Goal: Check status: Check status

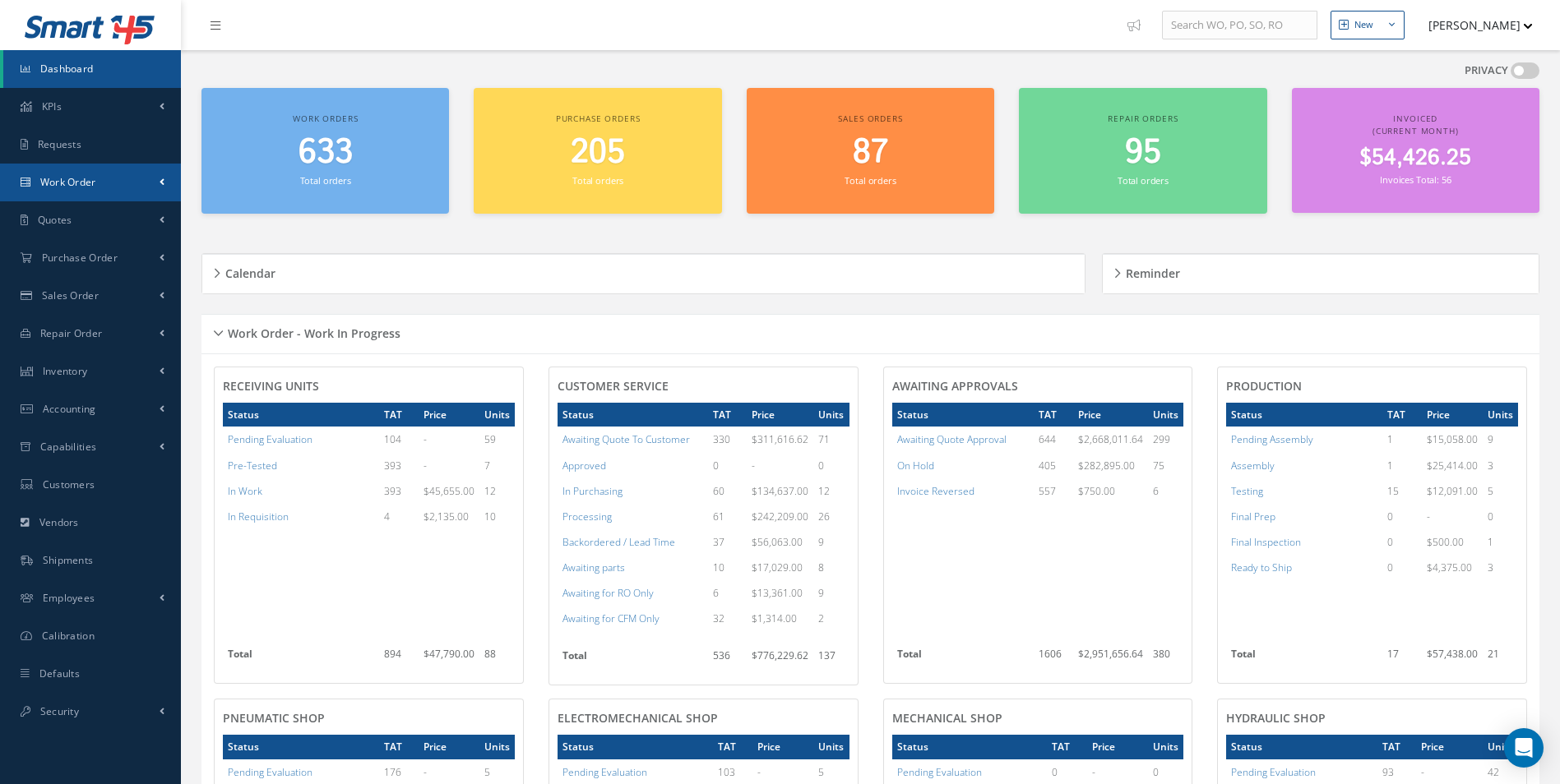
click at [129, 180] on link "Work Order" at bounding box center [90, 182] width 180 height 38
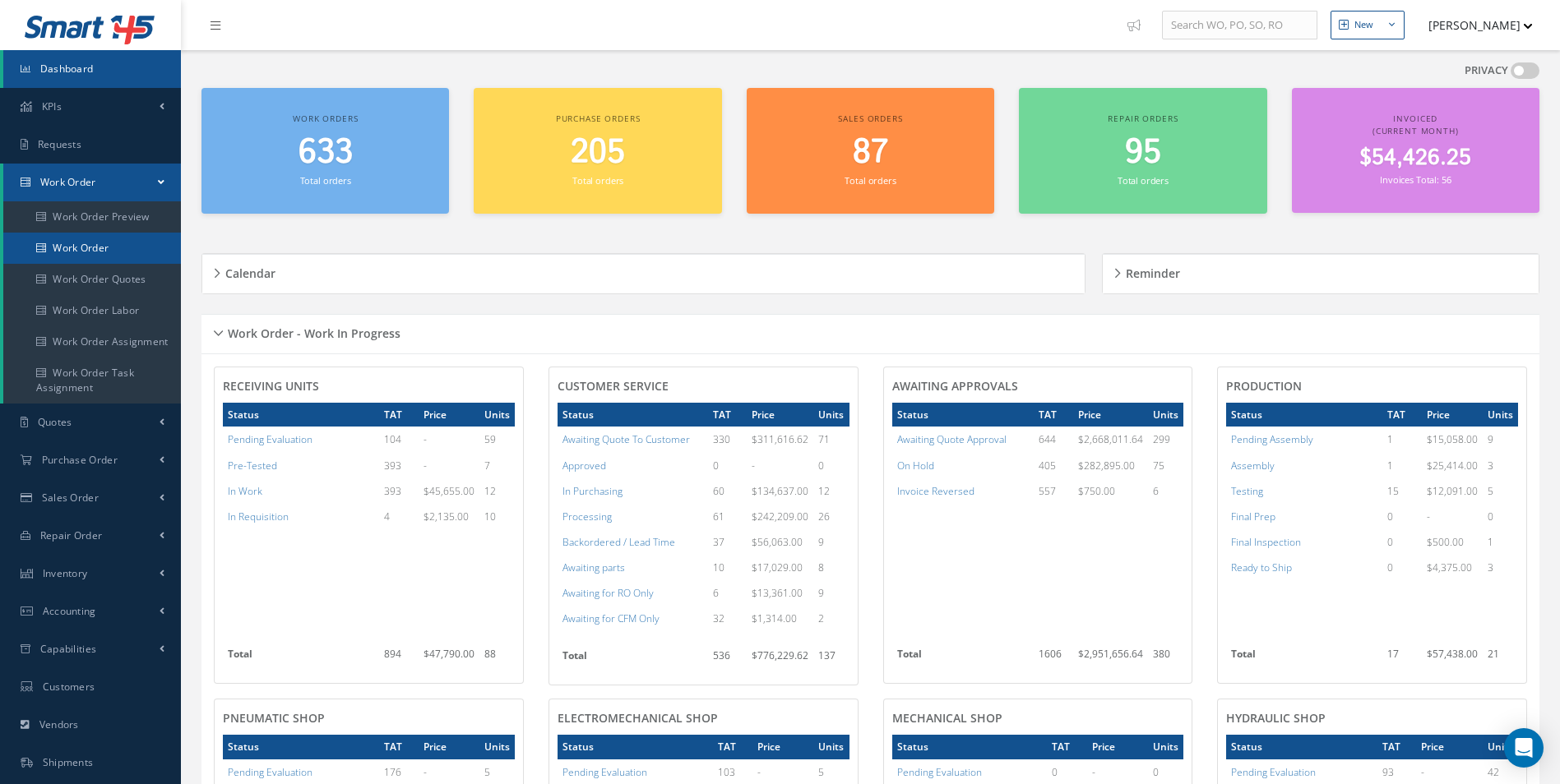
click at [104, 248] on link "Work Order" at bounding box center [92, 248] width 178 height 31
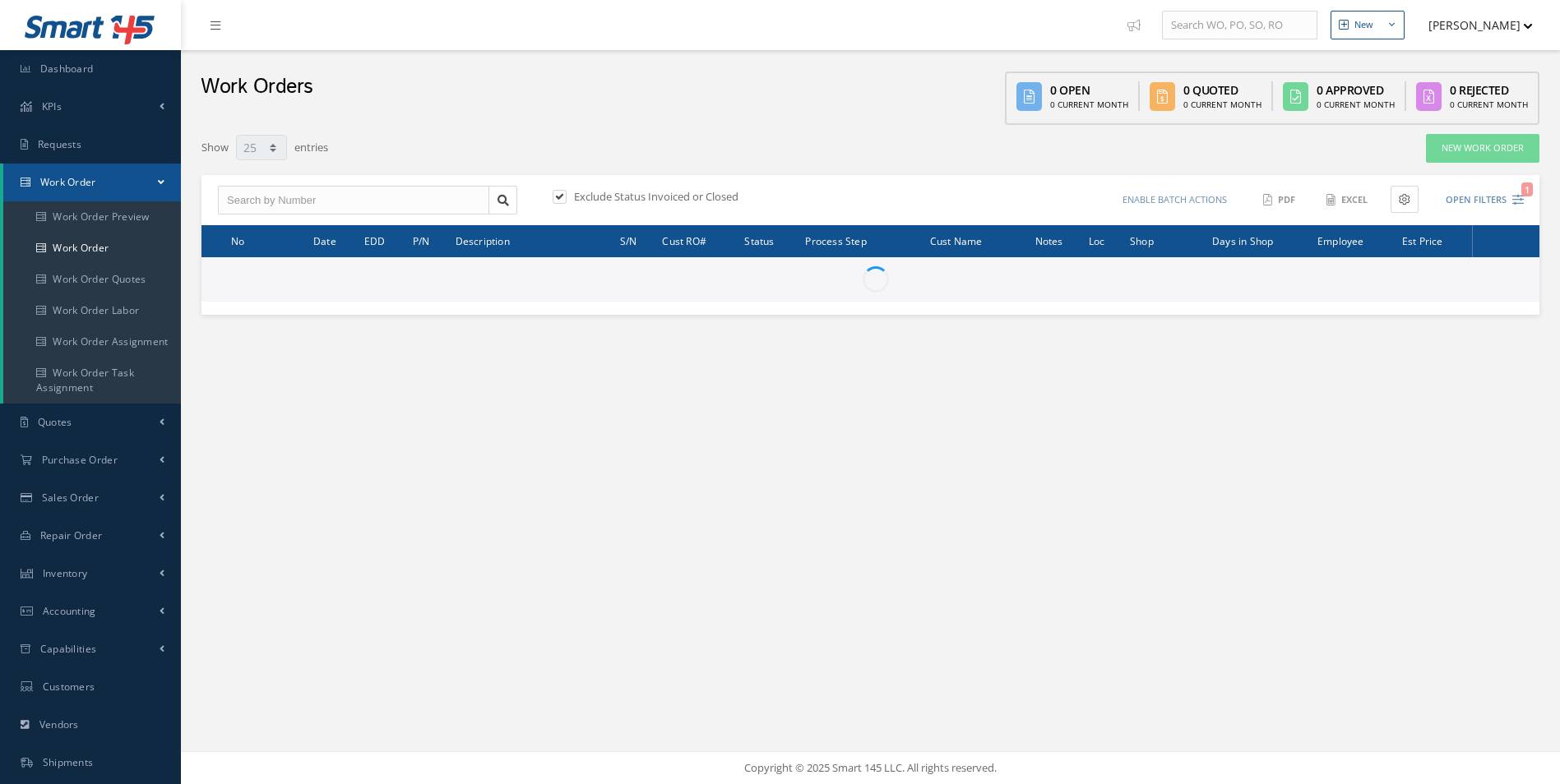
select select "25"
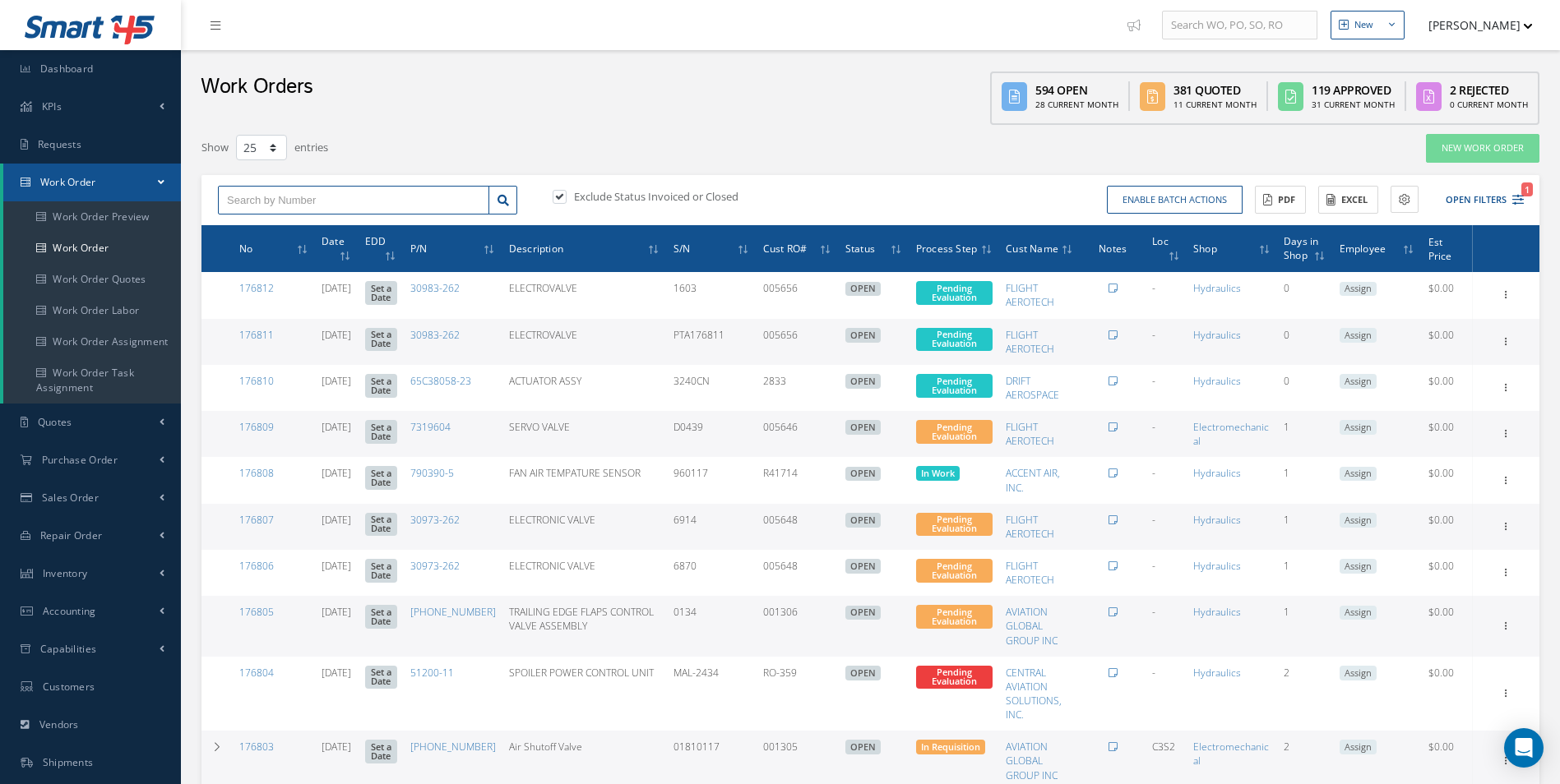
click at [404, 194] on input "text" at bounding box center [353, 200] width 271 height 29
click at [266, 200] on input "178" at bounding box center [353, 200] width 271 height 29
click at [266, 200] on input "1786" at bounding box center [353, 200] width 271 height 29
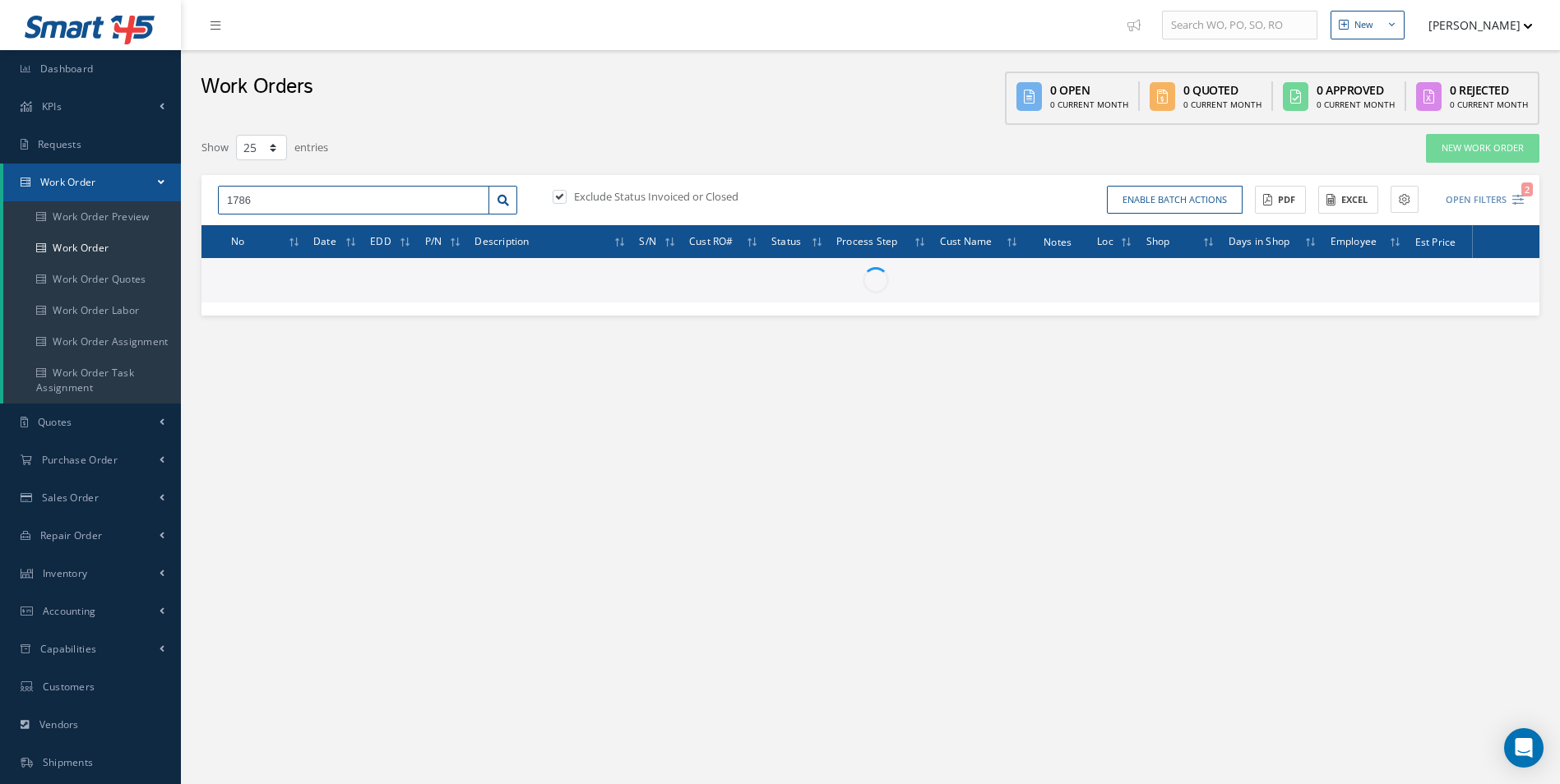
click at [266, 200] on input "1786" at bounding box center [353, 200] width 271 height 29
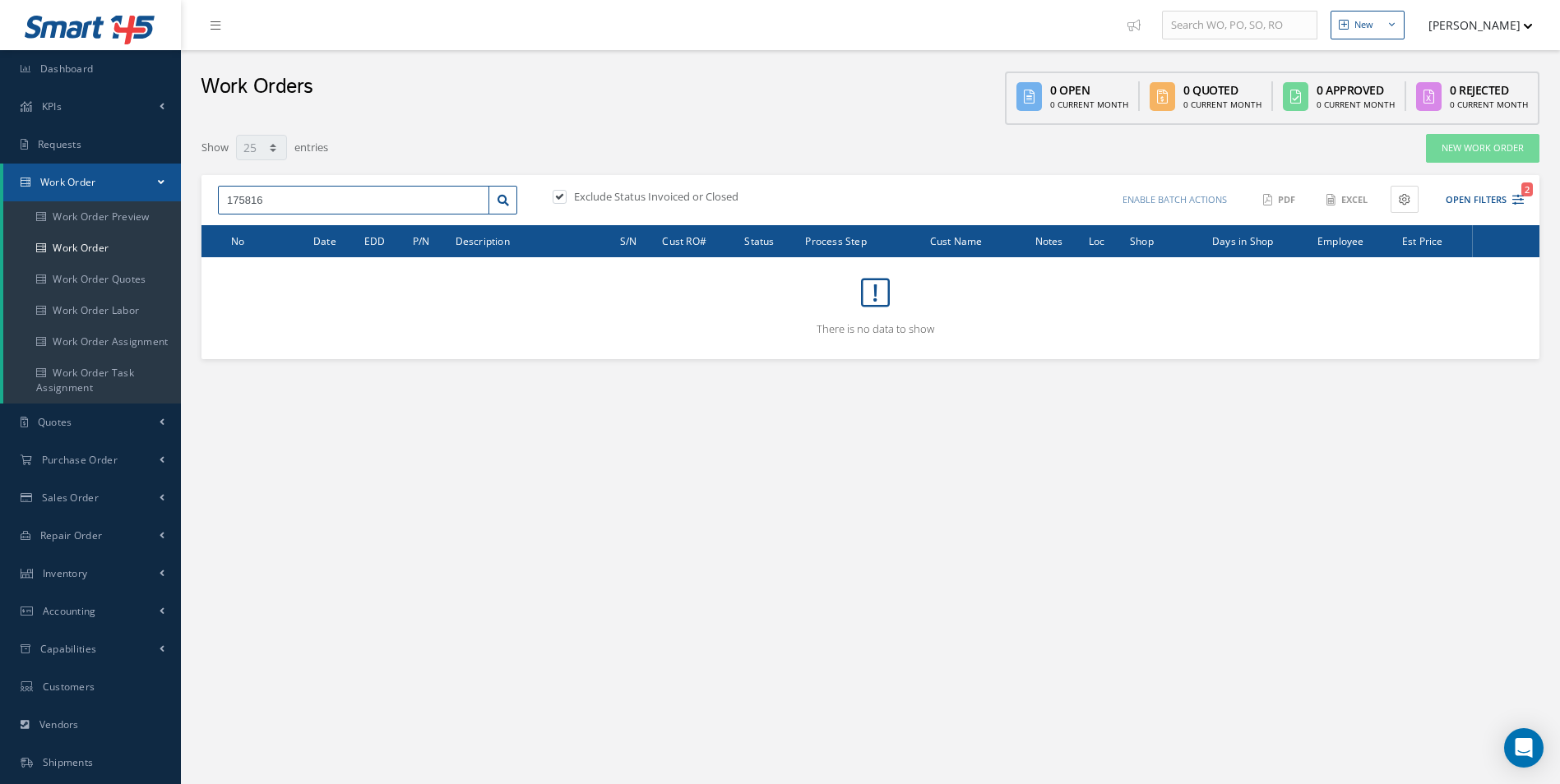
type input "175816"
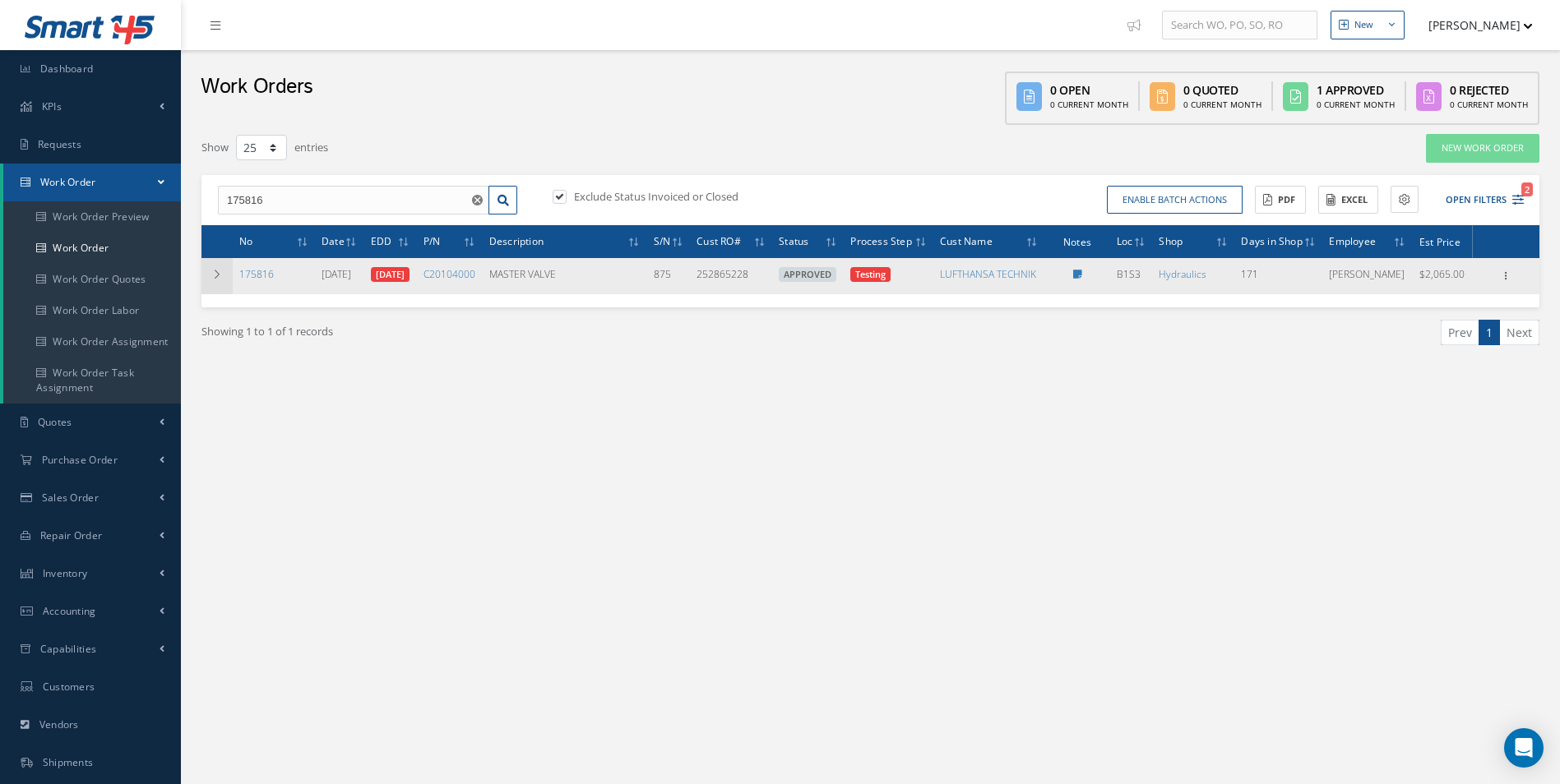
click at [220, 279] on icon at bounding box center [217, 274] width 12 height 10
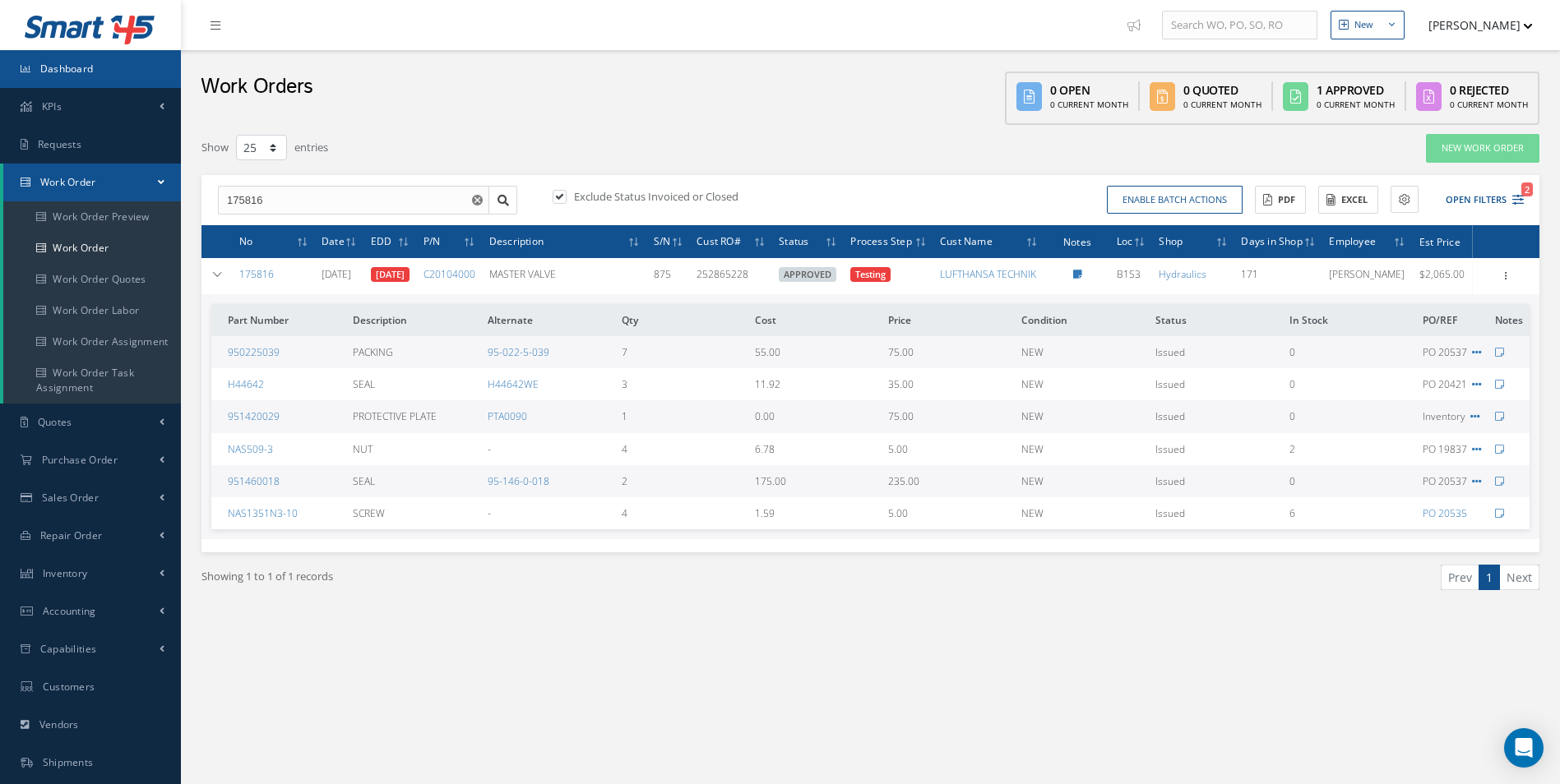
click at [98, 66] on link "Dashboard" at bounding box center [90, 68] width 180 height 38
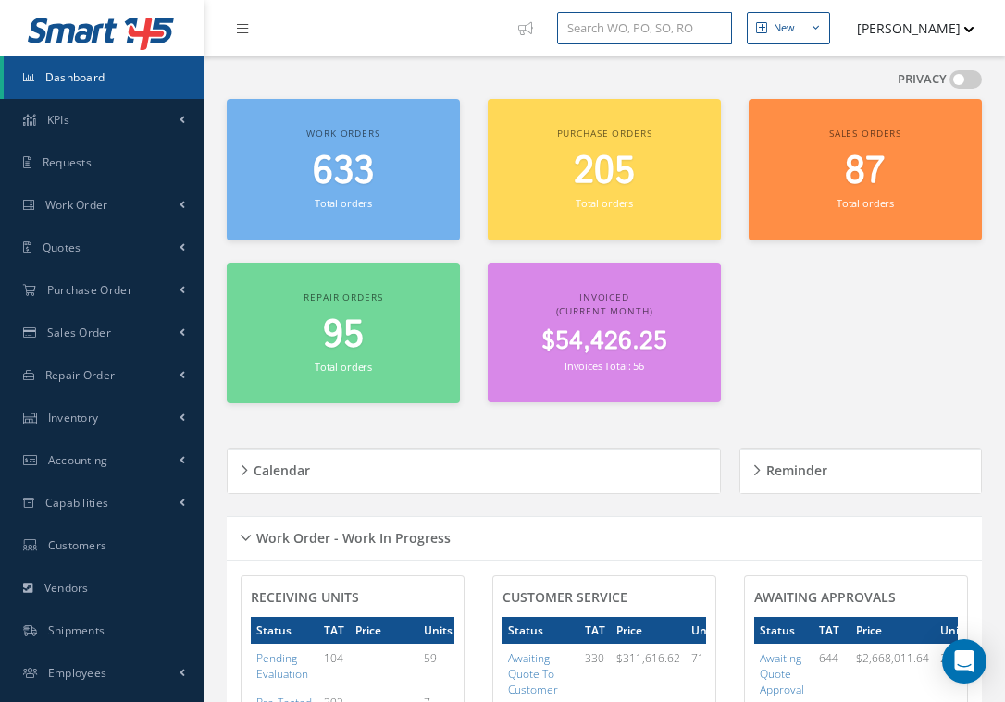
click at [635, 29] on input "text" at bounding box center [644, 28] width 175 height 33
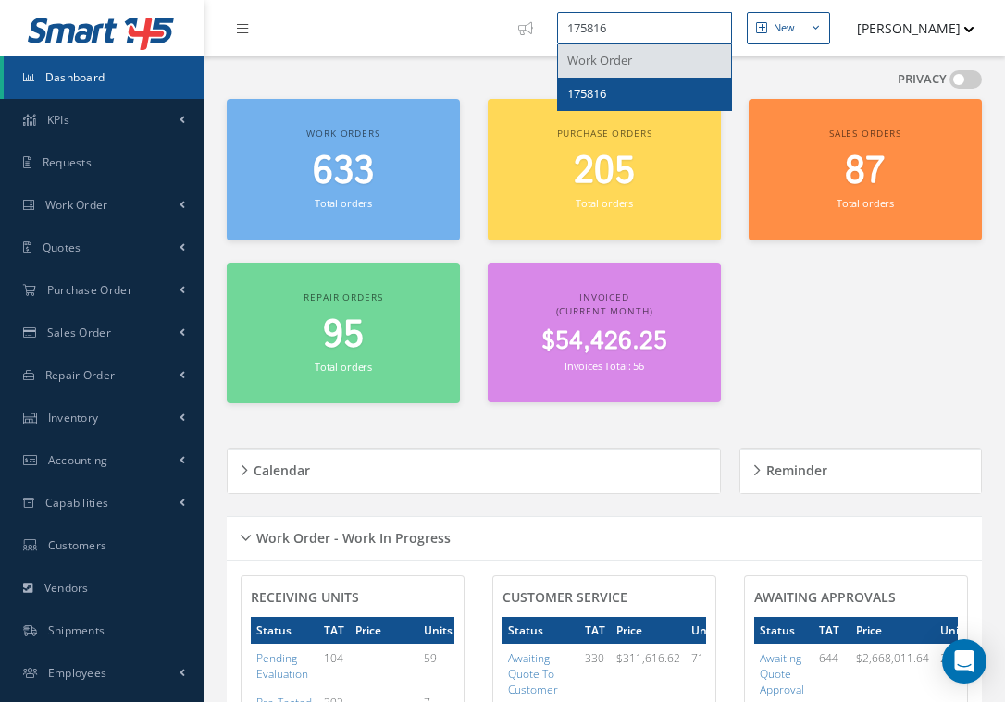
type input "175816"
click at [602, 96] on div "175816" at bounding box center [644, 94] width 154 height 18
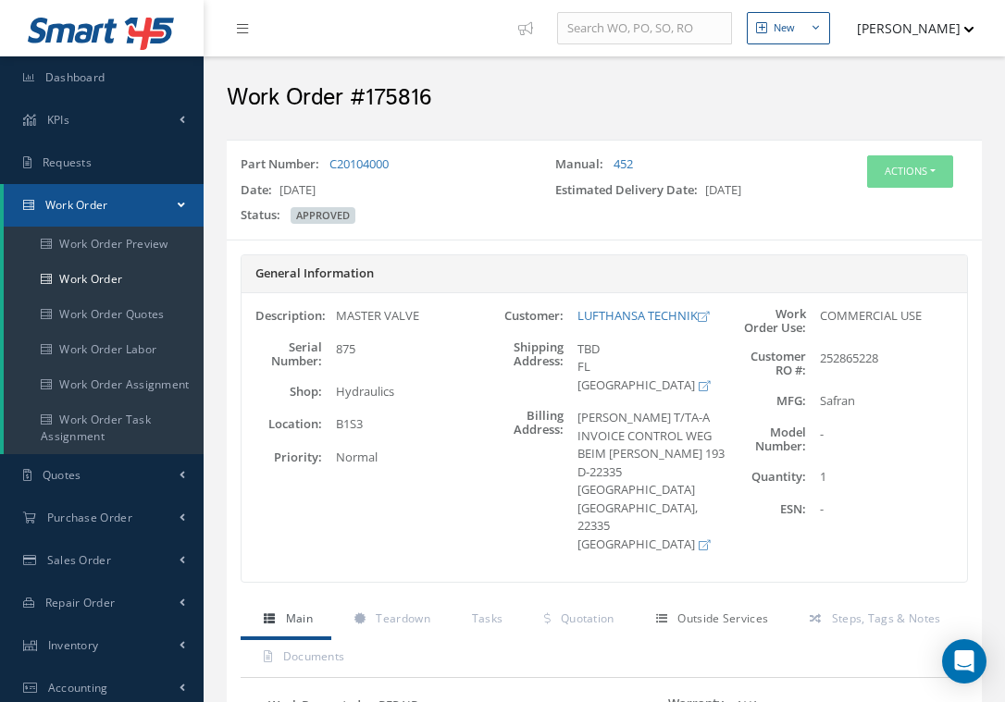
click at [715, 610] on span "Outside Services" at bounding box center [722, 618] width 91 height 16
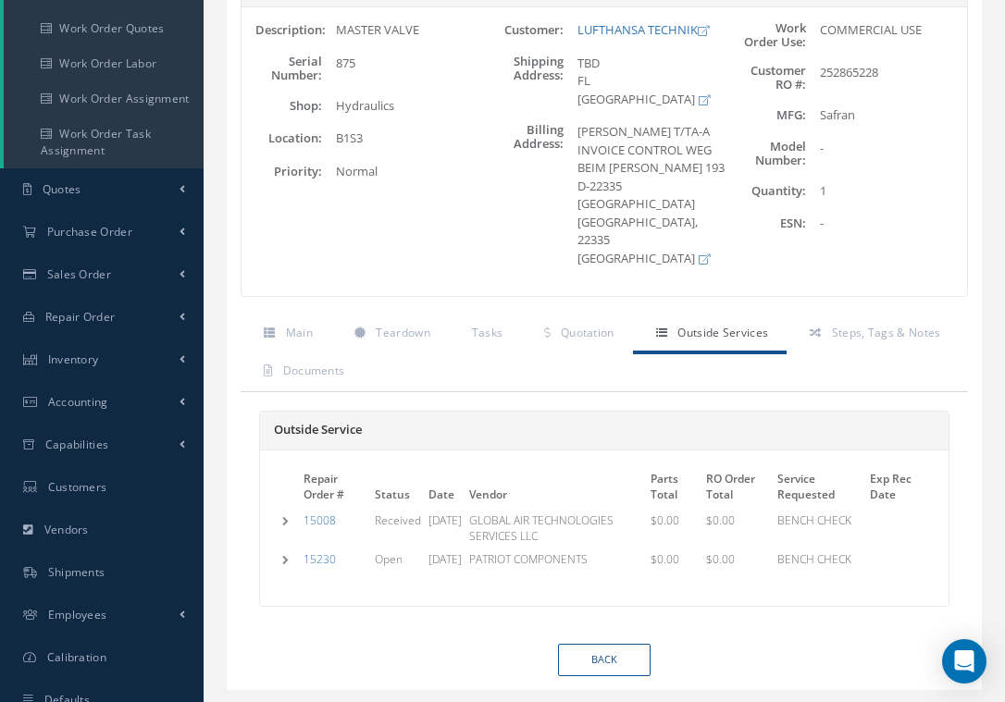
scroll to position [348, 0]
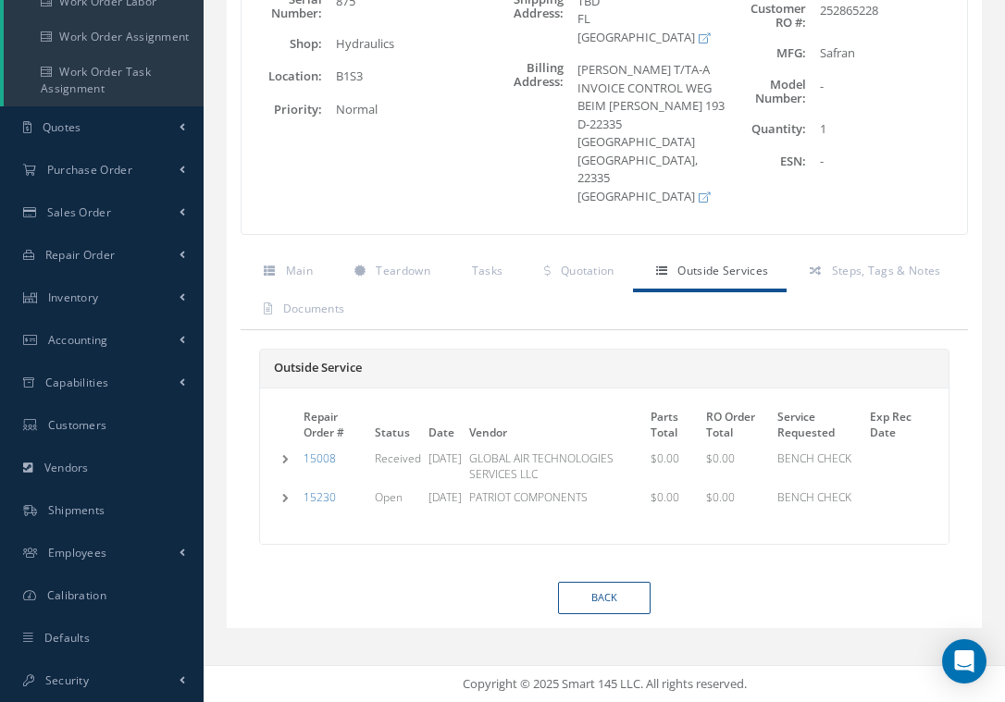
click at [282, 487] on td at bounding box center [288, 496] width 21 height 19
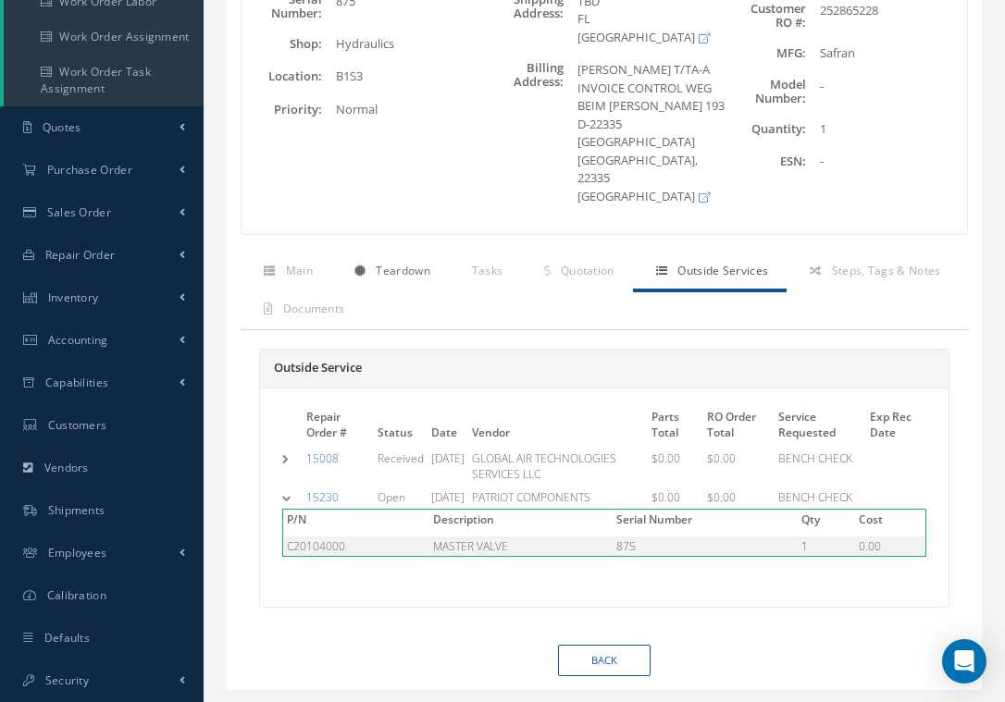
click at [404, 263] on span "Teardown" at bounding box center [403, 271] width 54 height 16
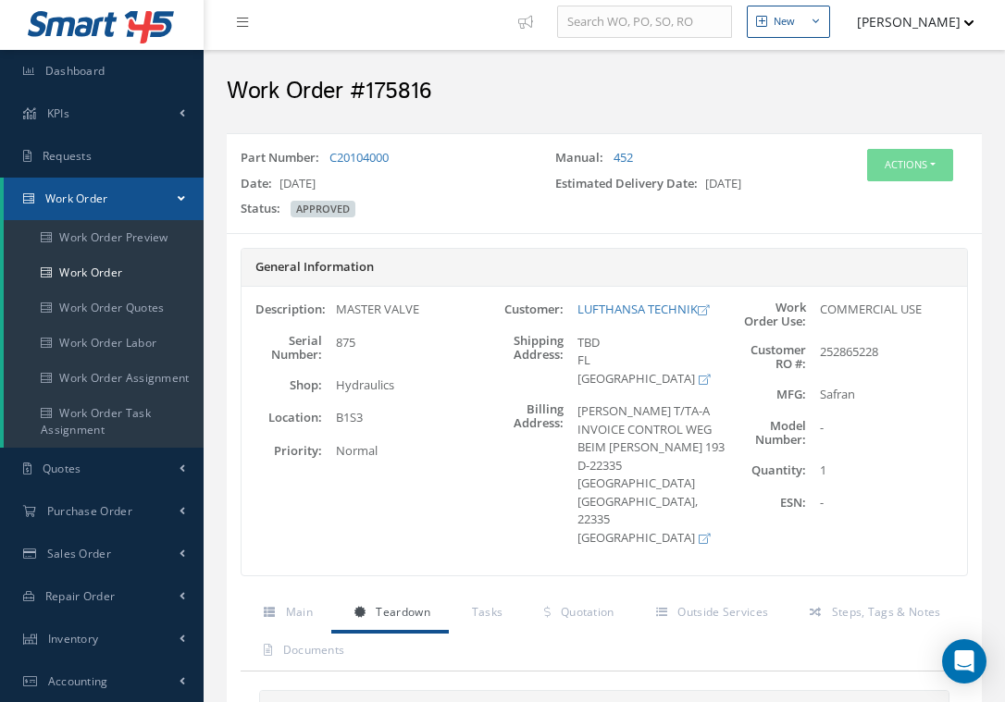
scroll to position [0, 0]
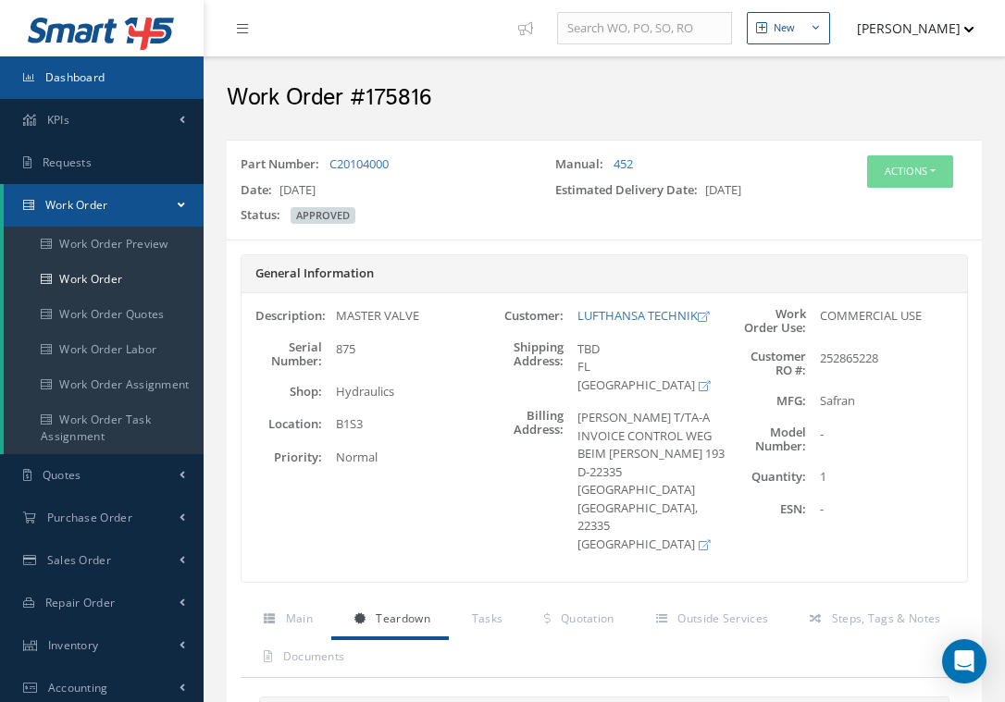
click at [95, 74] on span "Dashboard" at bounding box center [75, 77] width 60 height 16
